Goal: Transaction & Acquisition: Purchase product/service

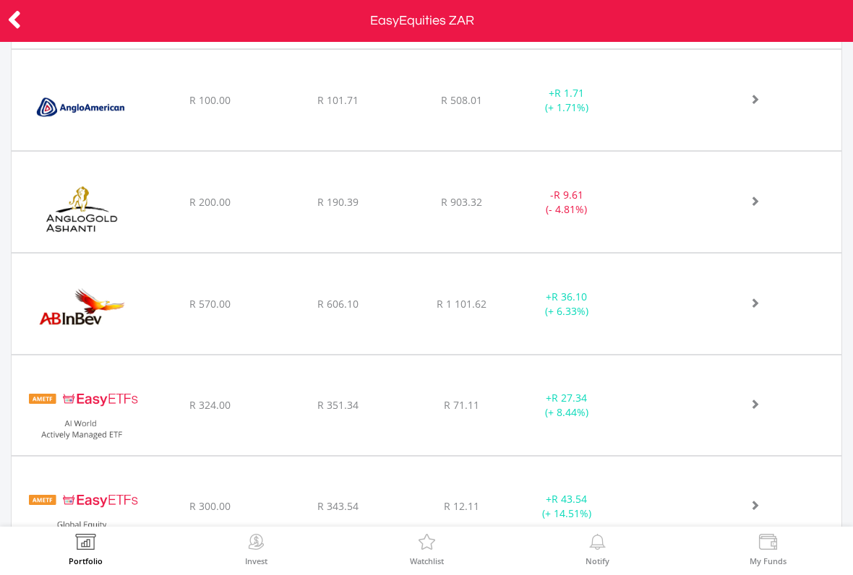
scroll to position [1098, 0]
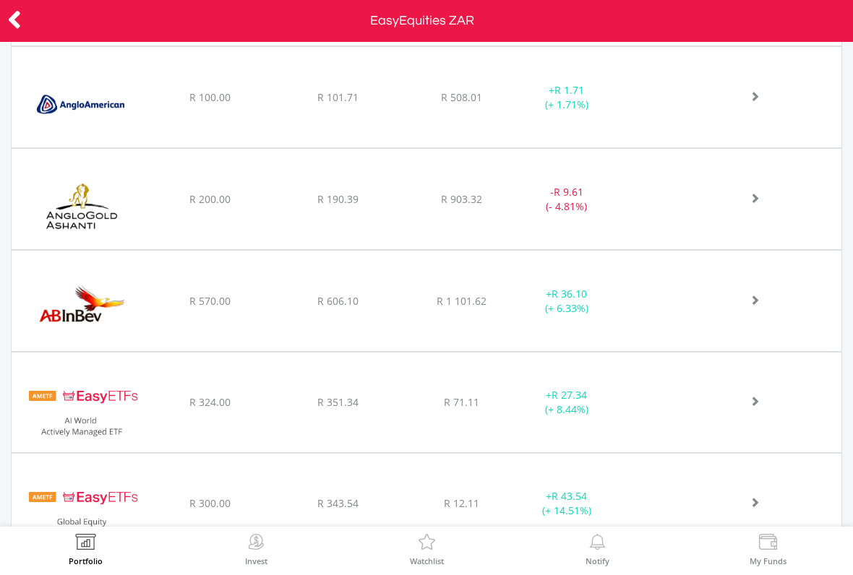
click at [64, 203] on img at bounding box center [82, 206] width 126 height 79
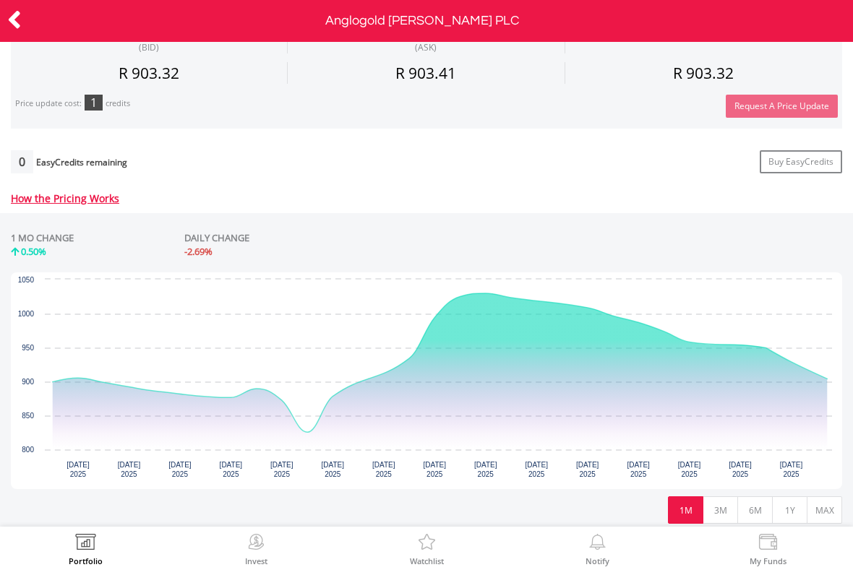
scroll to position [517, 0]
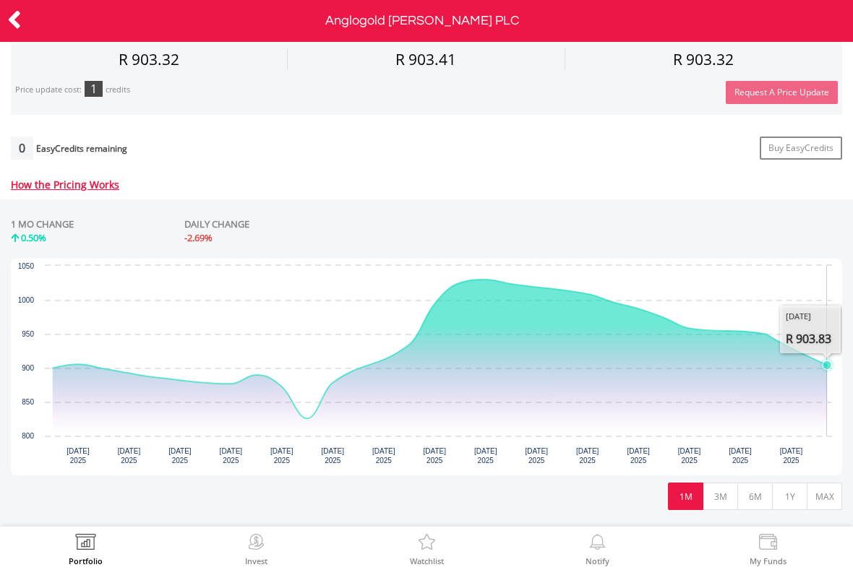
click at [825, 366] on icon "Wednesday, 20 Aug, 09:53:26.161, 903.83." at bounding box center [827, 365] width 9 height 9
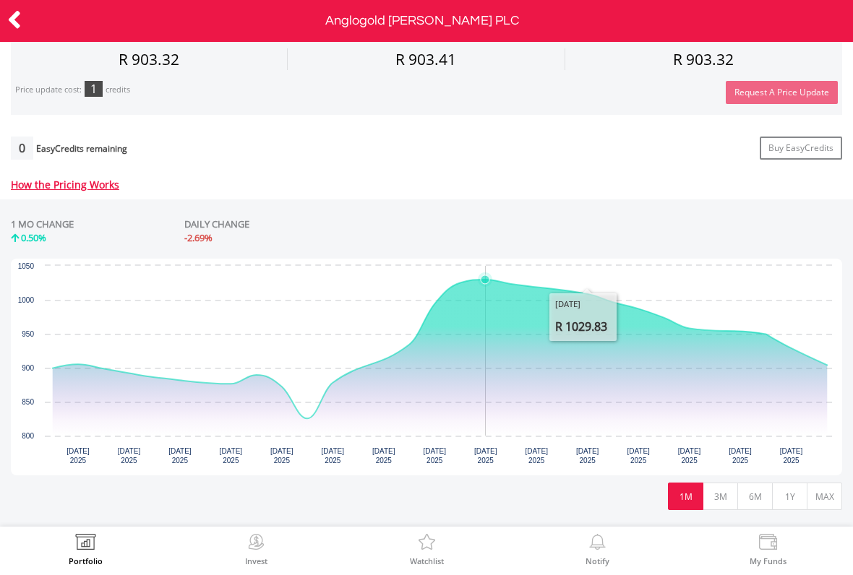
click at [480, 295] on icon "Interactive chart" at bounding box center [440, 349] width 775 height 139
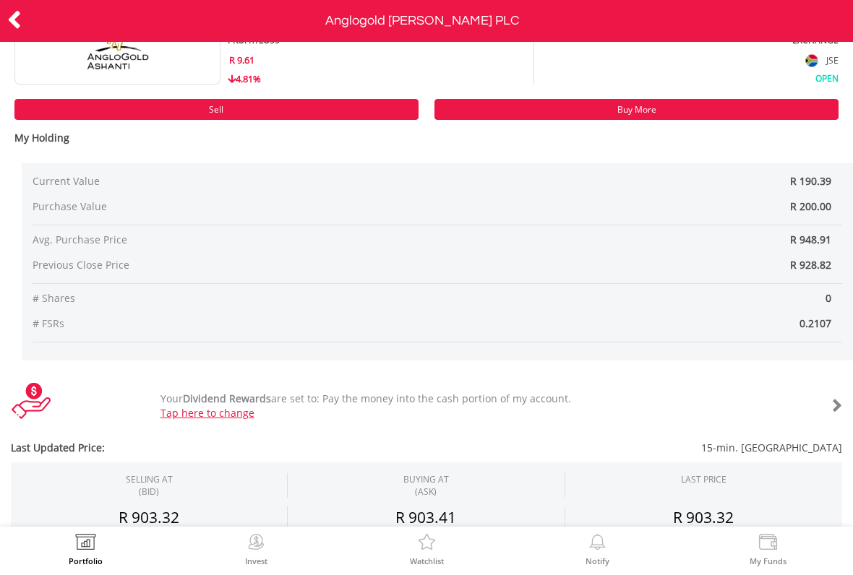
scroll to position [59, 0]
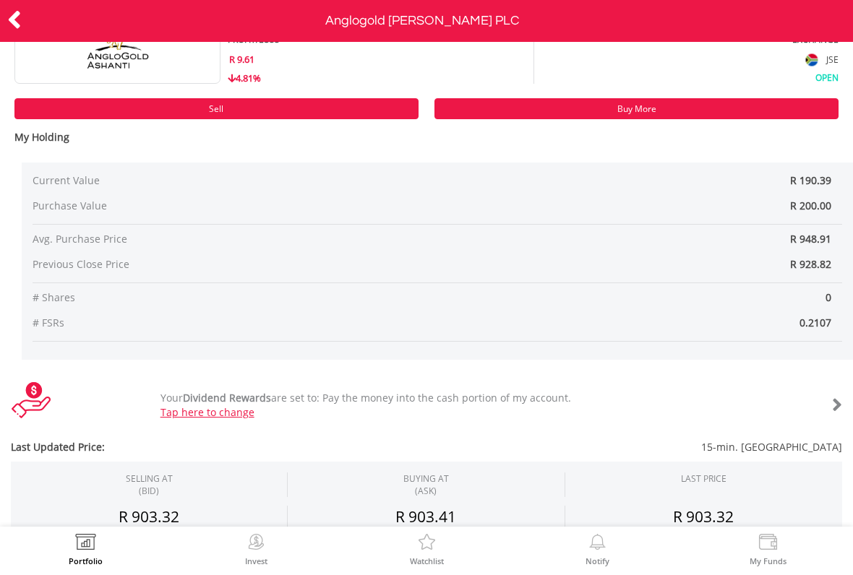
click at [63, 114] on link "Sell" at bounding box center [216, 108] width 404 height 21
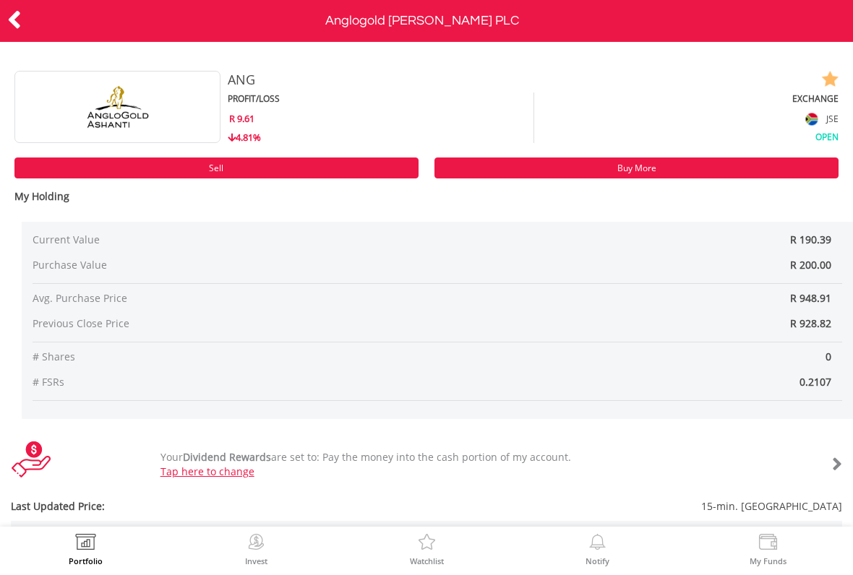
scroll to position [0, 0]
click at [17, 20] on icon at bounding box center [14, 20] width 14 height 28
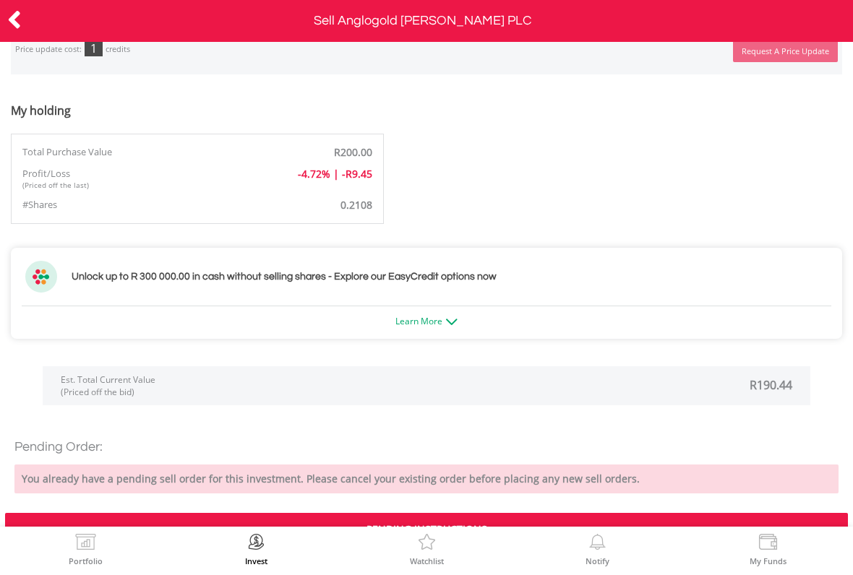
scroll to position [812, 0]
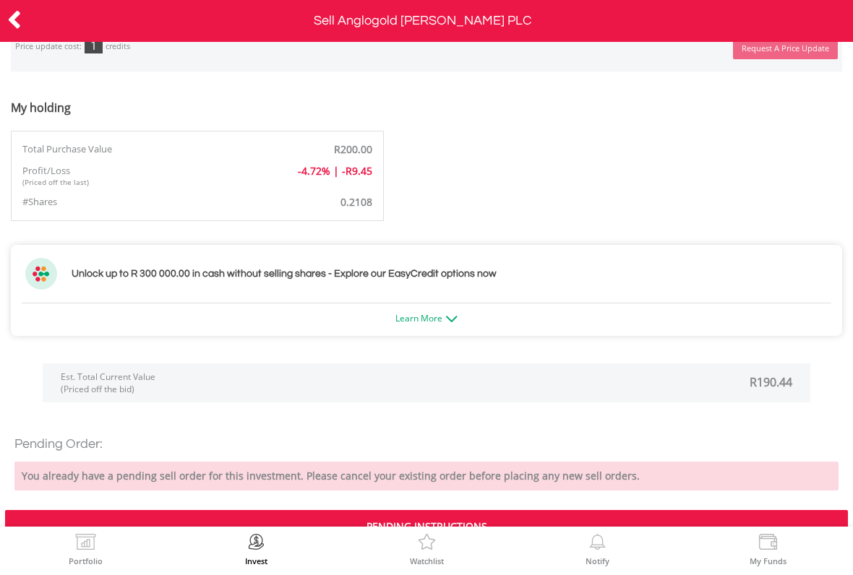
click at [12, 27] on icon at bounding box center [14, 20] width 14 height 28
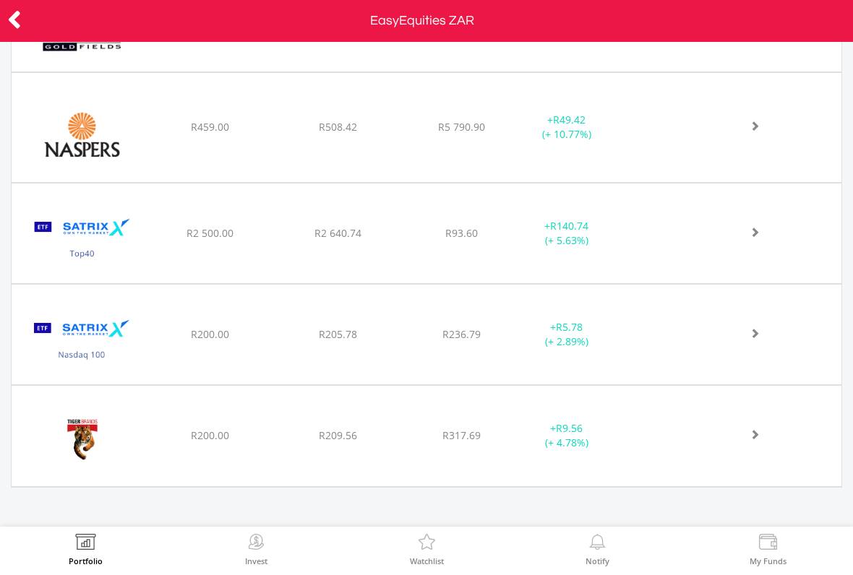
scroll to position [1682, 0]
